Goal: Transaction & Acquisition: Obtain resource

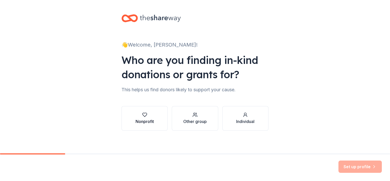
click at [142, 116] on icon "button" at bounding box center [144, 114] width 5 height 5
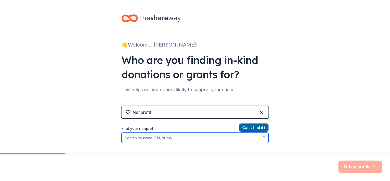
click at [183, 142] on input "Find your nonprofit" at bounding box center [194, 137] width 147 height 10
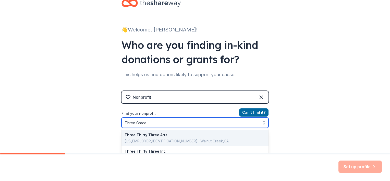
type input "Three Graces"
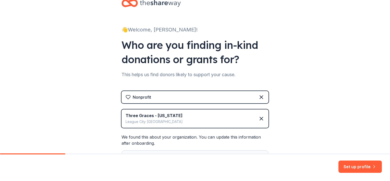
click at [305, 111] on div "👋 Welcome, Candice! Who are you finding in-kind donations or grants for? This h…" at bounding box center [195, 100] width 390 height 230
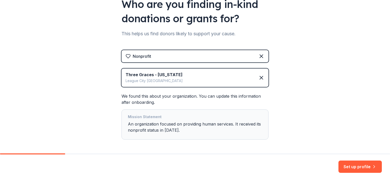
scroll to position [66, 0]
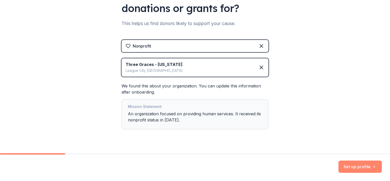
click at [344, 169] on button "Set up profile" at bounding box center [359, 166] width 43 height 12
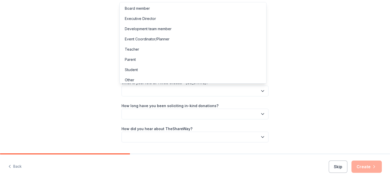
click at [228, 89] on button "button" at bounding box center [194, 90] width 147 height 11
click at [186, 7] on div "Board member" at bounding box center [193, 8] width 144 height 10
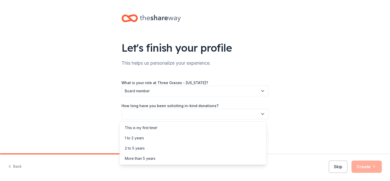
click at [164, 114] on button "button" at bounding box center [194, 113] width 147 height 11
click at [143, 154] on div "More than 5 years" at bounding box center [193, 158] width 144 height 10
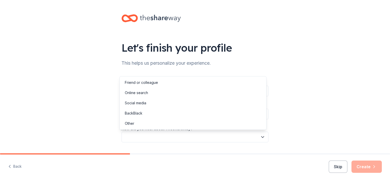
click at [154, 137] on button "button" at bounding box center [194, 136] width 147 height 11
click at [146, 95] on div "Online search" at bounding box center [136, 93] width 23 height 6
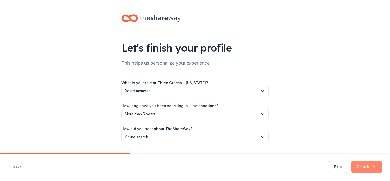
click at [373, 168] on icon "button" at bounding box center [373, 166] width 5 height 5
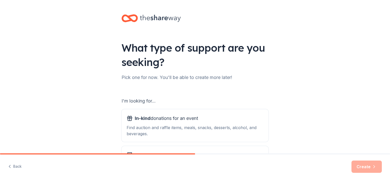
click at [335, 110] on div "What type of support are you seeking? Pick one for now. You'll be able to creat…" at bounding box center [195, 103] width 390 height 206
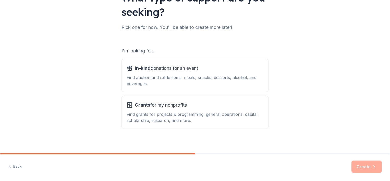
scroll to position [51, 0]
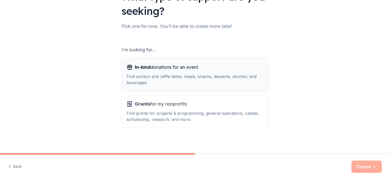
click at [237, 84] on div "Find auction and raffle items, meals, snacks, desserts, alcohol, and beverages." at bounding box center [195, 79] width 137 height 12
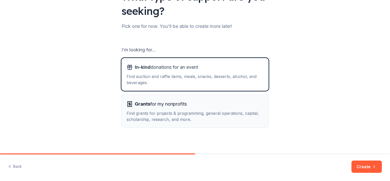
click at [202, 115] on div "Find grants for projects & programming, general operations, capital, scholarshi…" at bounding box center [195, 116] width 137 height 12
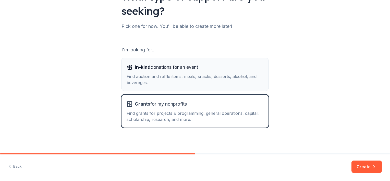
click at [189, 71] on span "In-kind donations for an event" at bounding box center [166, 67] width 63 height 8
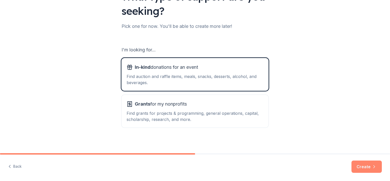
click at [357, 168] on button "Create" at bounding box center [366, 166] width 30 height 12
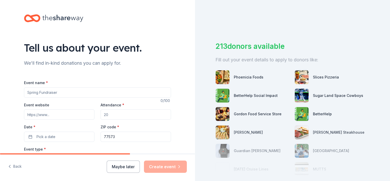
click at [161, 93] on input "Event name *" at bounding box center [97, 92] width 147 height 10
type input "One Pot Cook-Off"
click at [36, 112] on input "Event website" at bounding box center [59, 114] width 70 height 10
paste input "https://givebutter.com/opco2025?fbclid=IwY2xjawNKVMNleHRuA2FlbQIxMABicmlkETFXQU…"
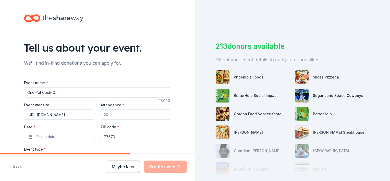
type input "https://givebutter.com/opco2025?fbclid=IwY2xjawNKVMNleHRuA2FlbQIxMABicmlkETFXQU…"
click at [114, 116] on input "Attendance *" at bounding box center [136, 114] width 70 height 10
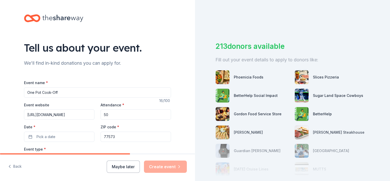
type input "5"
type input "100"
click at [66, 135] on button "Pick a date" at bounding box center [59, 136] width 70 height 10
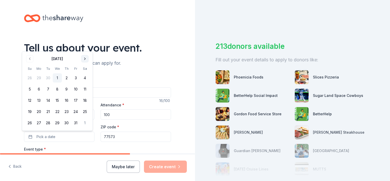
click at [85, 58] on button "Go to next month" at bounding box center [84, 58] width 7 height 7
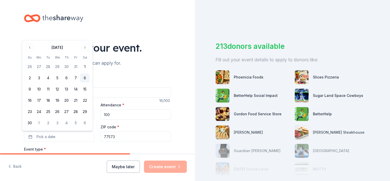
click at [84, 82] on button "8" at bounding box center [84, 77] width 9 height 9
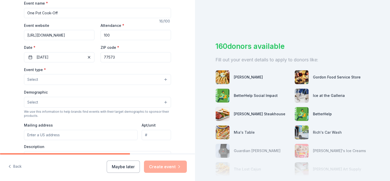
scroll to position [80, 0]
click at [164, 78] on button "Select" at bounding box center [97, 78] width 147 height 11
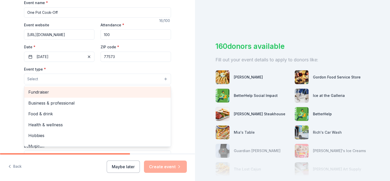
click at [144, 92] on span "Fundraiser" at bounding box center [97, 92] width 138 height 7
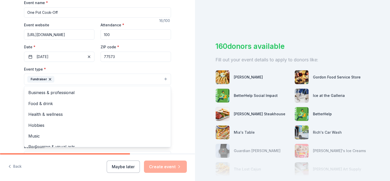
click at [177, 87] on div "Tell us about your event. We'll find in-kind donations you can apply for. Event…" at bounding box center [97, 90] width 163 height 340
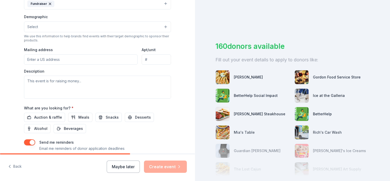
scroll to position [158, 0]
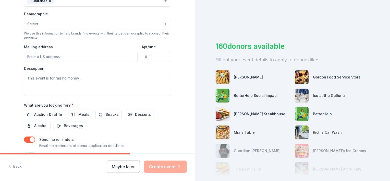
click at [51, 60] on input "Mailing address" at bounding box center [81, 57] width 114 height 10
type input "303 Bull Run Drive, League City, TX, 77573"
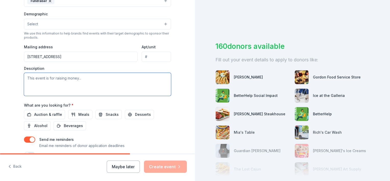
click at [55, 77] on textarea at bounding box center [97, 84] width 147 height 23
type textarea "S"
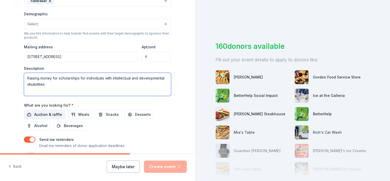
type textarea "Raising money for scholarships for individuals with intellectual and developmen…"
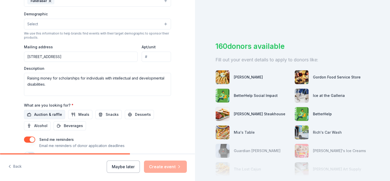
click at [44, 113] on span "Auction & raffle" at bounding box center [48, 114] width 28 height 6
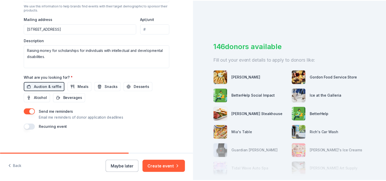
scroll to position [187, 0]
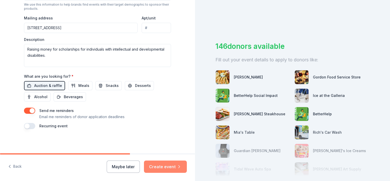
click at [172, 171] on button "Create event" at bounding box center [165, 166] width 43 height 12
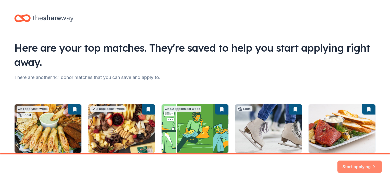
click at [350, 163] on button "Start applying" at bounding box center [359, 163] width 44 height 12
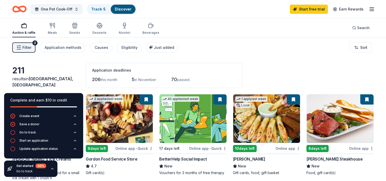
click at [333, 167] on div "New" at bounding box center [339, 166] width 67 height 6
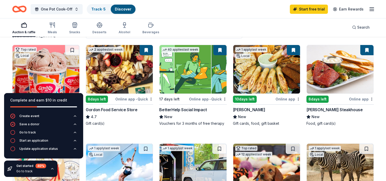
scroll to position [51, 0]
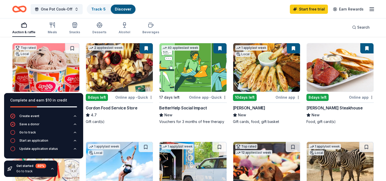
click at [42, 64] on img at bounding box center [45, 67] width 67 height 48
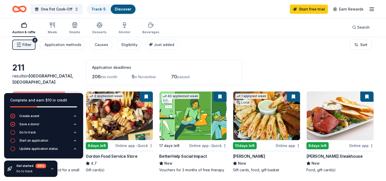
scroll to position [0, 0]
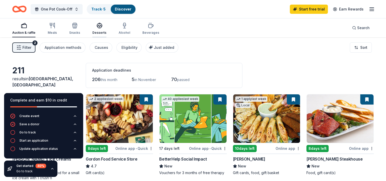
click at [94, 33] on div "Desserts" at bounding box center [99, 33] width 14 height 4
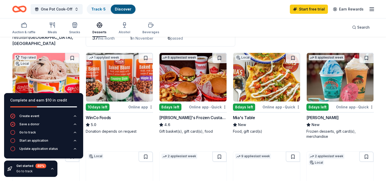
scroll to position [51, 0]
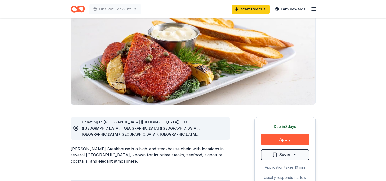
scroll to position [51, 0]
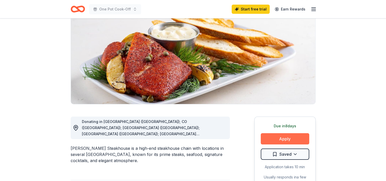
click at [300, 141] on button "Apply" at bounding box center [285, 138] width 48 height 11
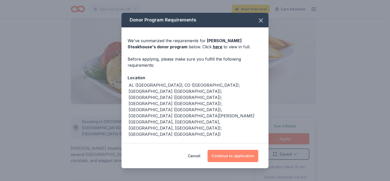
click at [242, 153] on button "Continue to application" at bounding box center [232, 155] width 51 height 12
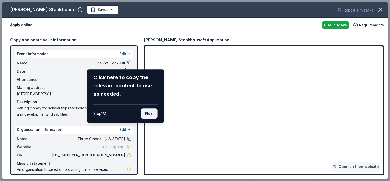
click at [150, 111] on button "Next" at bounding box center [149, 113] width 17 height 10
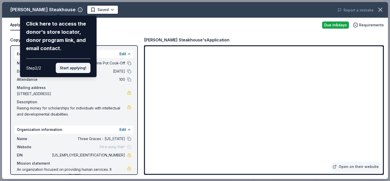
click at [73, 65] on button "Start applying!" at bounding box center [73, 68] width 35 height 10
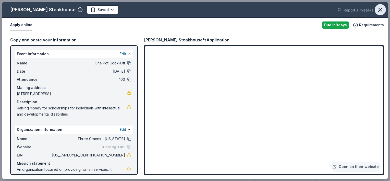
click at [381, 11] on icon "button" at bounding box center [379, 9] width 7 height 7
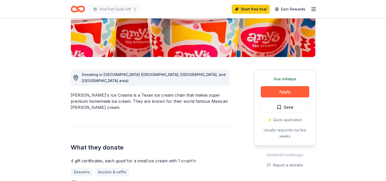
scroll to position [110, 0]
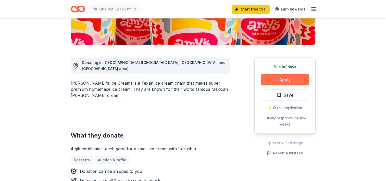
click at [291, 80] on button "Apply" at bounding box center [285, 79] width 48 height 11
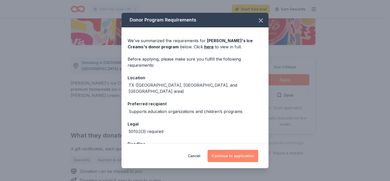
click at [237, 155] on button "Continue to application" at bounding box center [232, 155] width 51 height 12
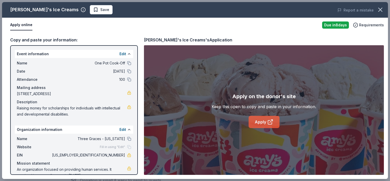
click at [267, 125] on link "Apply" at bounding box center [263, 122] width 31 height 12
click at [381, 5] on button "button" at bounding box center [379, 9] width 11 height 11
